Goal: Browse casually: Explore the website without a specific task or goal

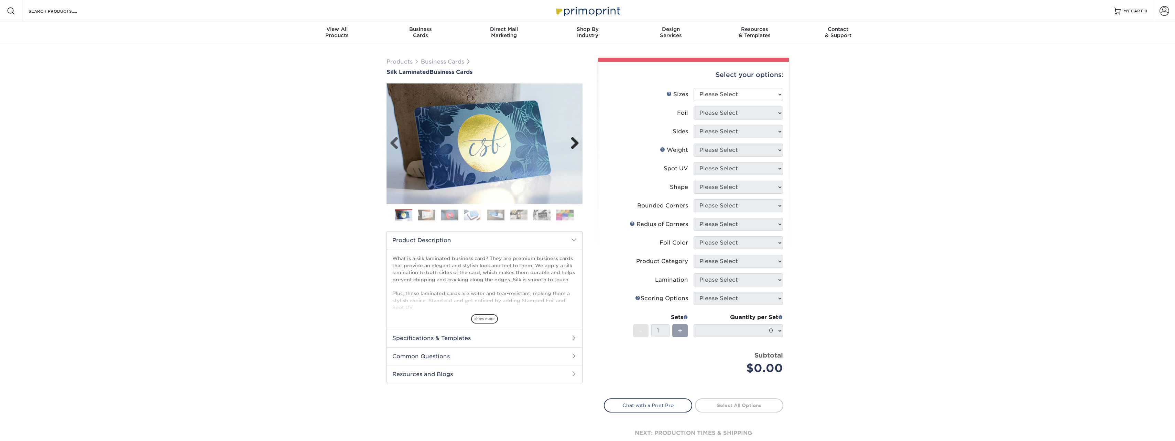
click at [574, 144] on link "Next" at bounding box center [572, 144] width 14 height 14
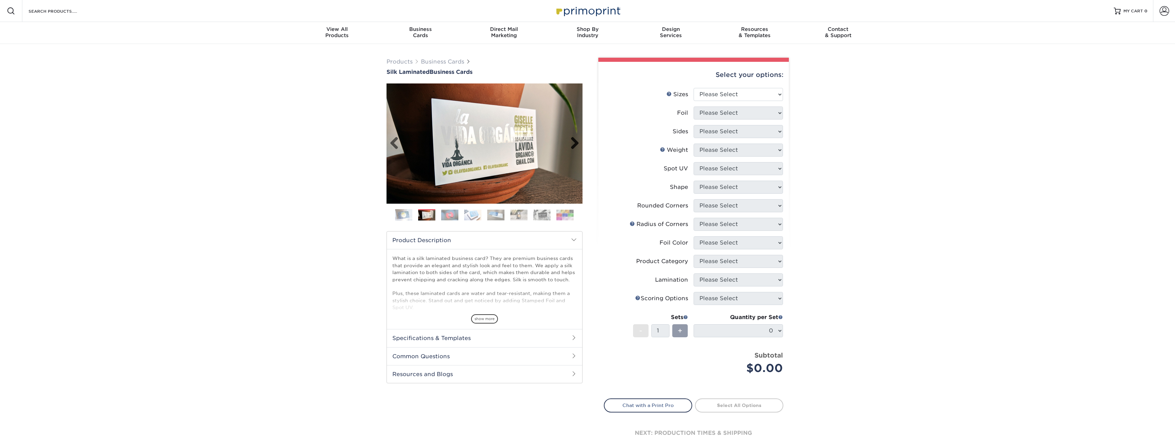
click at [574, 144] on link "Next" at bounding box center [572, 144] width 14 height 14
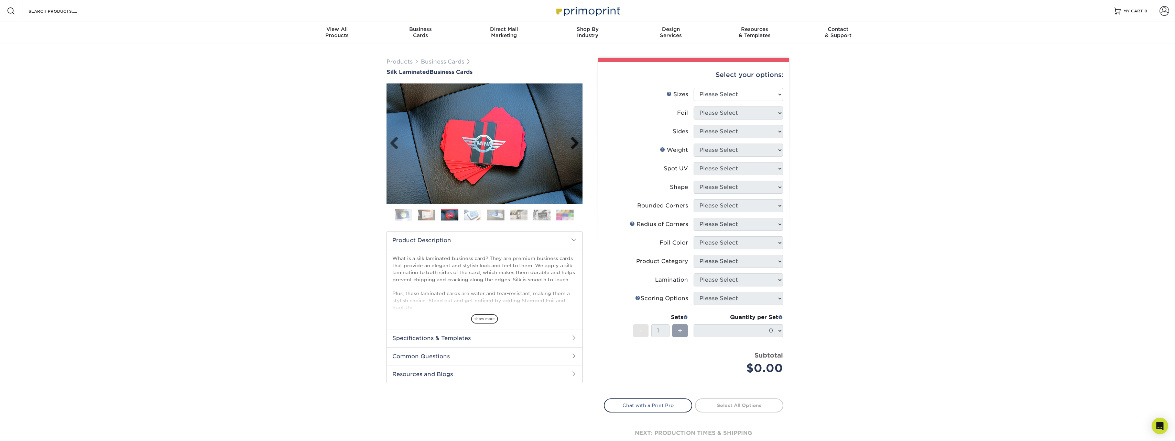
click at [574, 144] on link "Next" at bounding box center [572, 144] width 14 height 14
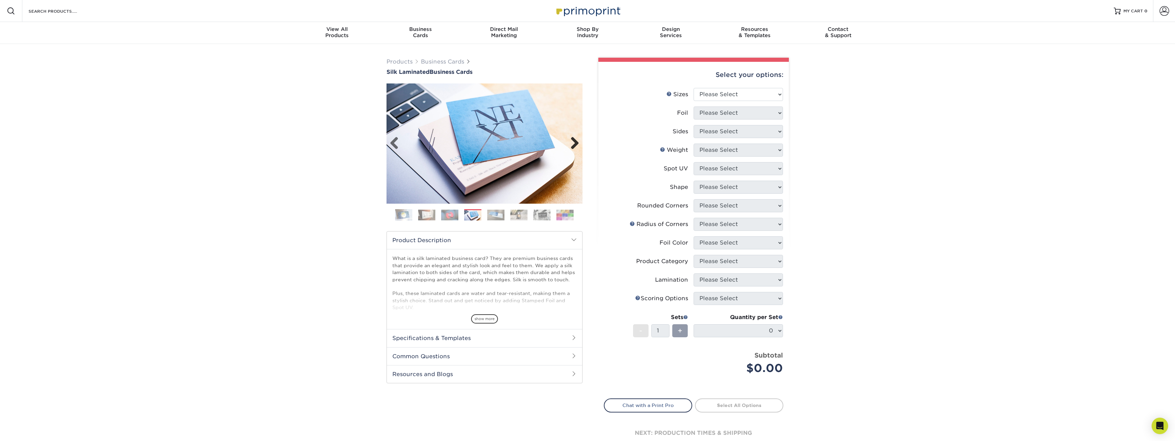
click at [574, 144] on link "Next" at bounding box center [572, 144] width 14 height 14
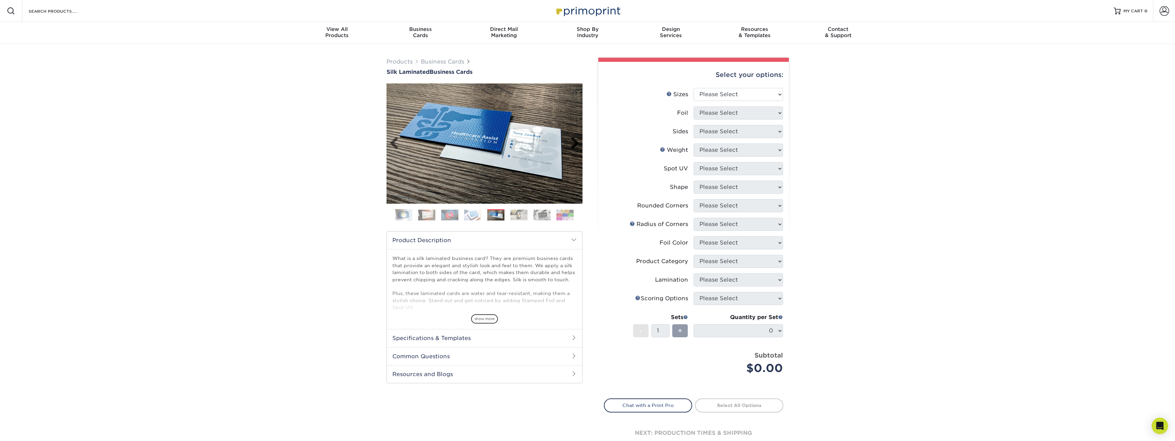
click at [574, 144] on link "Next" at bounding box center [572, 144] width 14 height 14
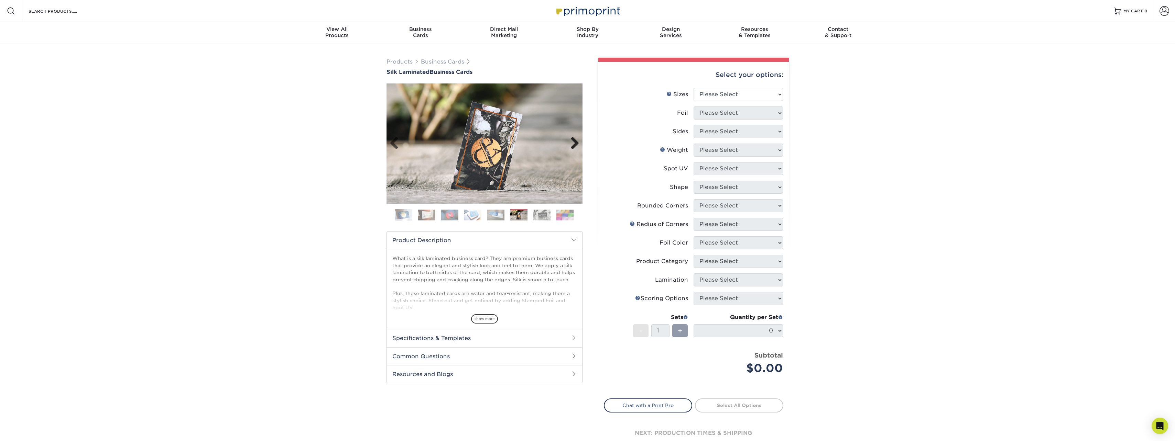
click at [574, 144] on link "Next" at bounding box center [572, 144] width 14 height 14
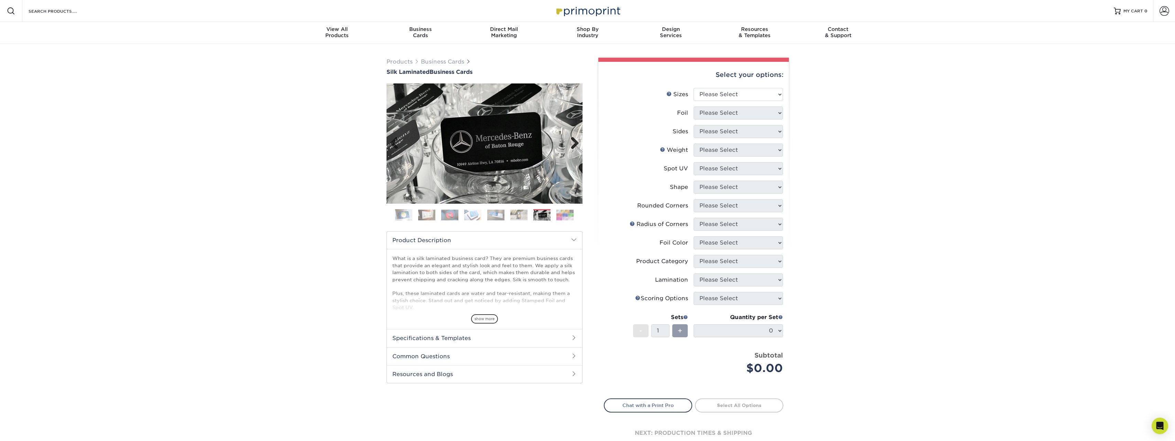
click at [574, 144] on link "Next" at bounding box center [572, 144] width 14 height 14
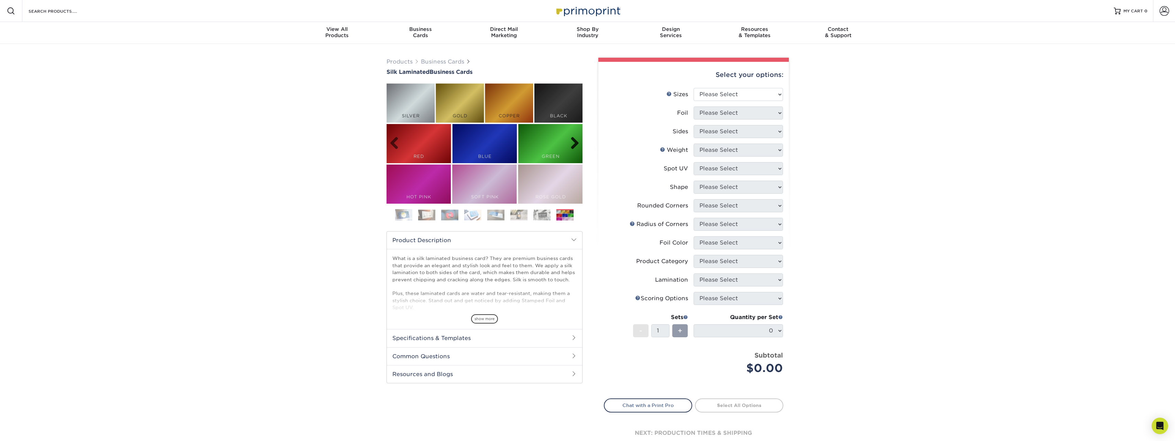
click at [570, 144] on link "Next" at bounding box center [572, 144] width 14 height 14
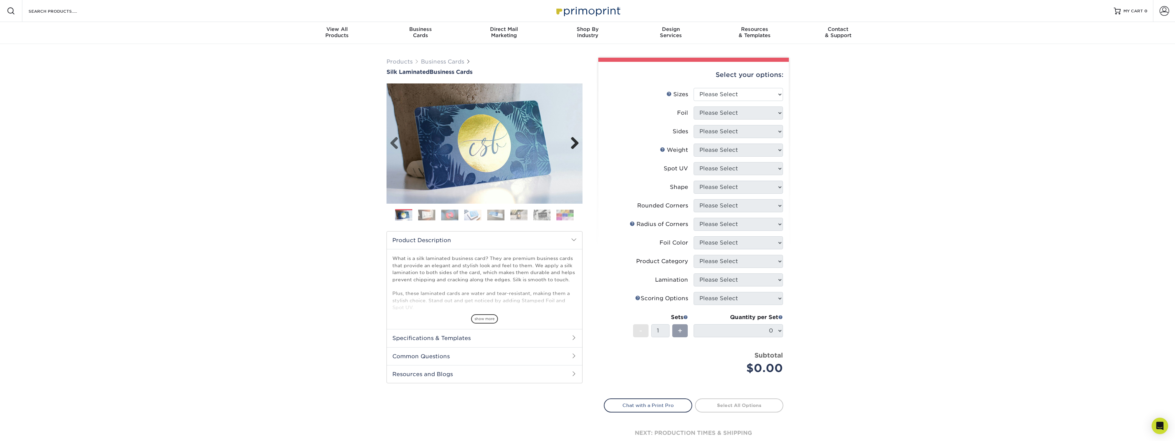
click at [570, 144] on link "Next" at bounding box center [572, 144] width 14 height 14
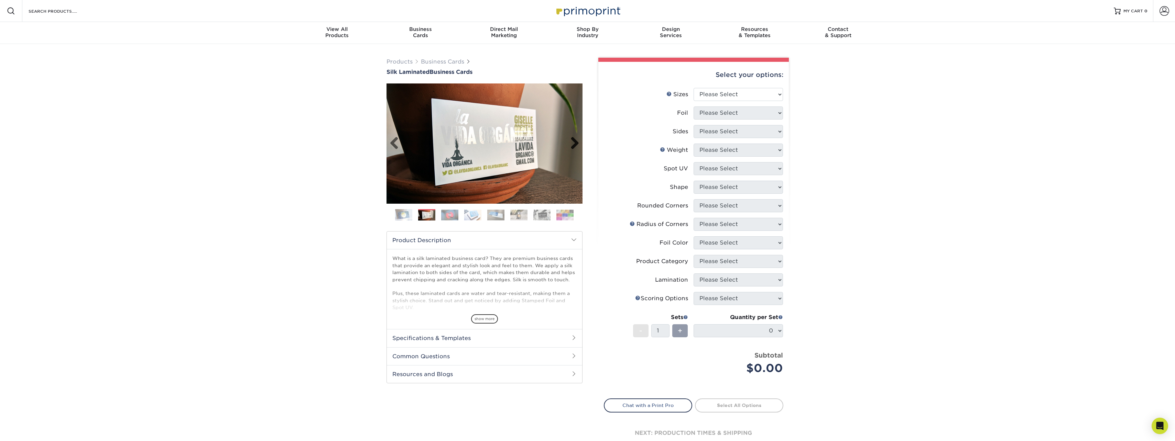
click at [570, 144] on link "Next" at bounding box center [572, 144] width 14 height 14
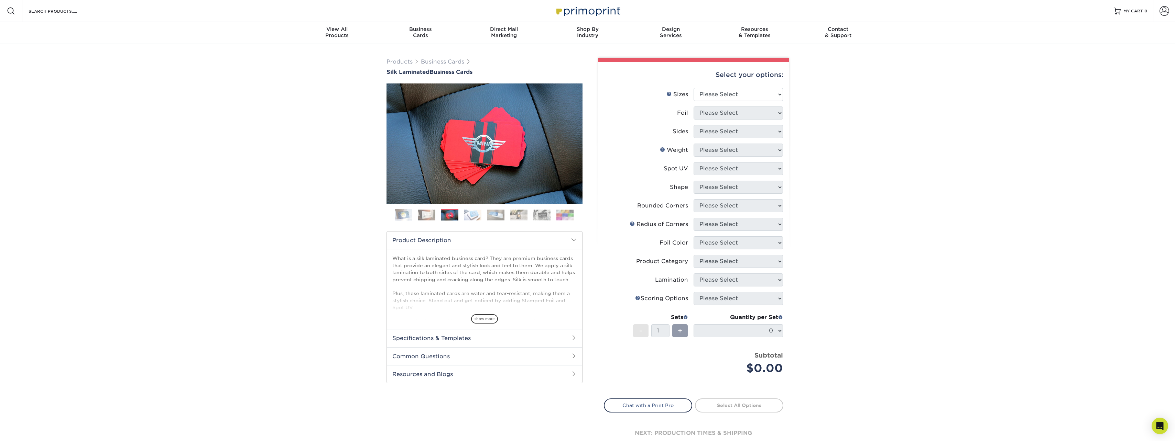
click at [1028, 193] on div "Products Business Cards Silk Laminated Business Cards Previous Next" at bounding box center [587, 261] width 1175 height 435
